Goal: Task Accomplishment & Management: Use online tool/utility

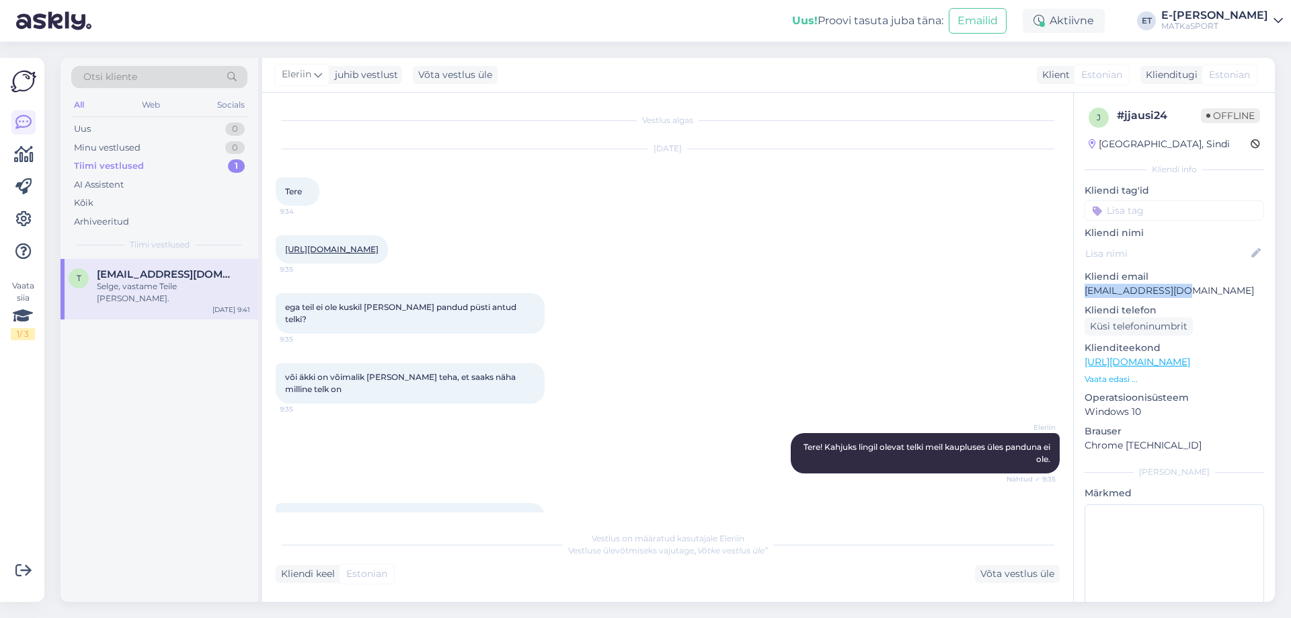
drag, startPoint x: 1189, startPoint y: 288, endPoint x: 1083, endPoint y: 291, distance: 105.6
click at [1083, 291] on div "j # jjausi24 Offline Estonia, Sindi Kliendi info Kliendi tag'id Kliendi nimi Kl…" at bounding box center [1174, 369] width 201 height 553
copy p "tveelmaa@gmail.com"
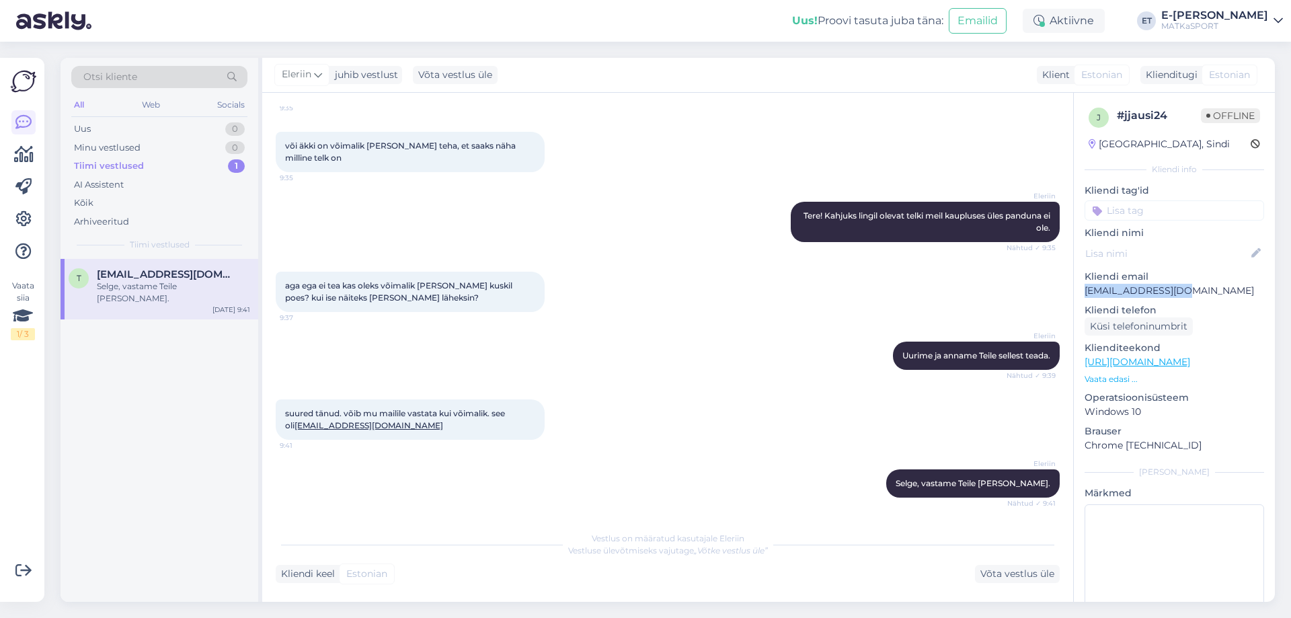
scroll to position [243, 0]
click at [1010, 575] on div "Võta vestlus üle" at bounding box center [1017, 574] width 85 height 18
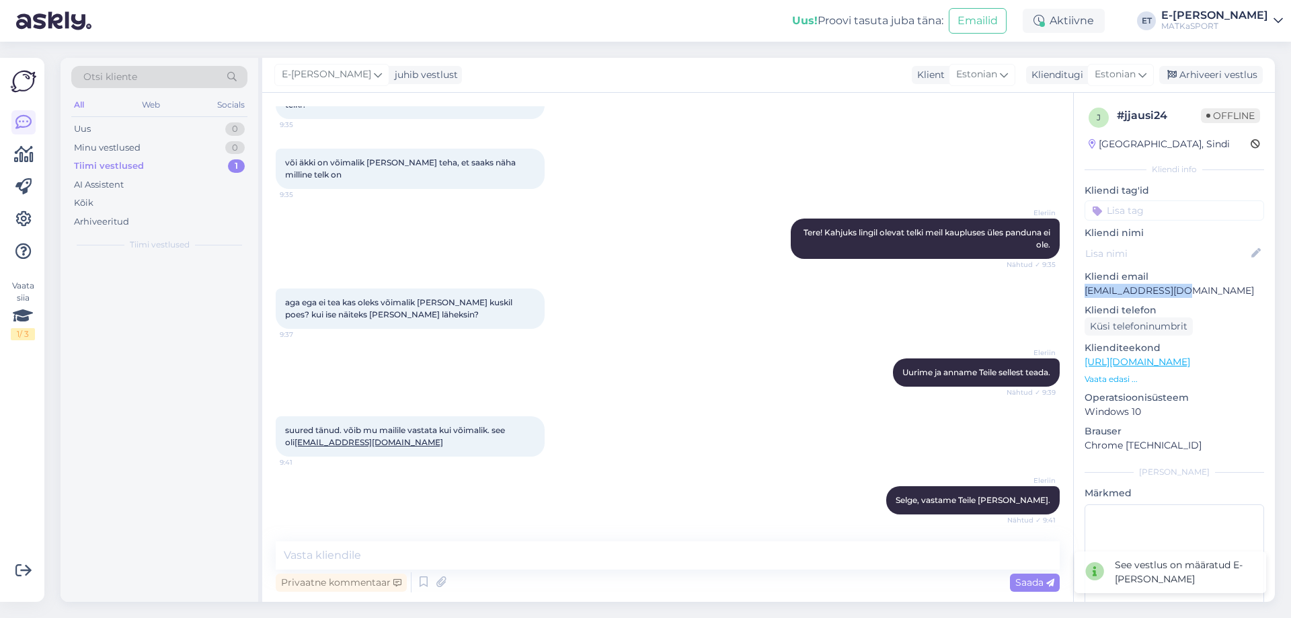
scroll to position [227, 0]
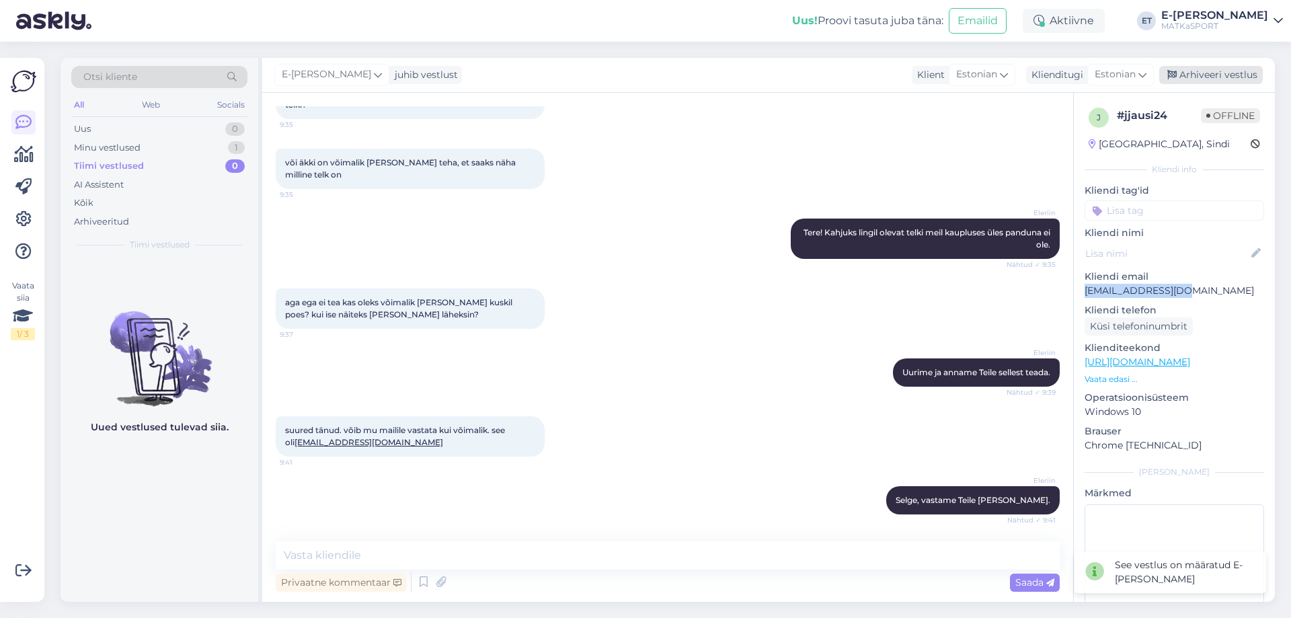
drag, startPoint x: 1222, startPoint y: 71, endPoint x: 1113, endPoint y: 91, distance: 110.9
click at [1222, 70] on div "Arhiveeri vestlus" at bounding box center [1211, 75] width 104 height 18
